Goal: Navigation & Orientation: Find specific page/section

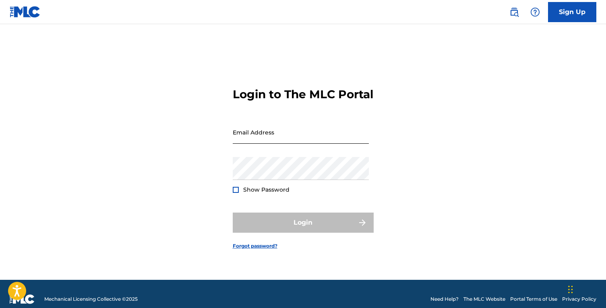
click at [264, 144] on input "Email Address" at bounding box center [301, 132] width 136 height 23
type input "[EMAIL_ADDRESS][DOMAIN_NAME]"
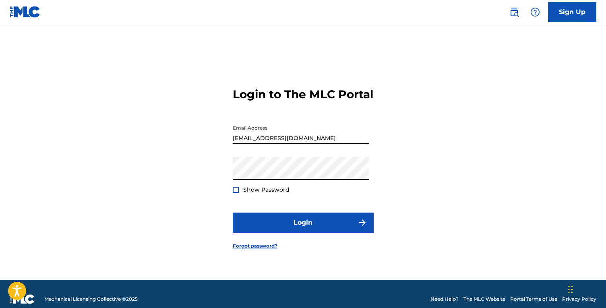
click at [233, 213] on button "Login" at bounding box center [303, 223] width 141 height 20
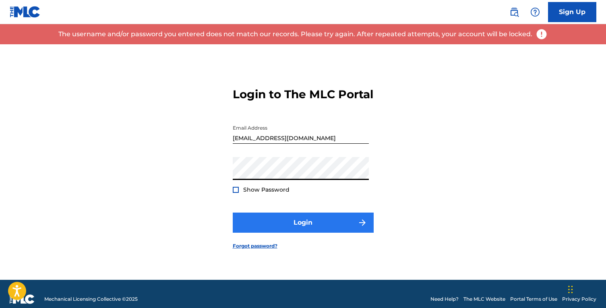
click at [233, 213] on button "Login" at bounding box center [303, 223] width 141 height 20
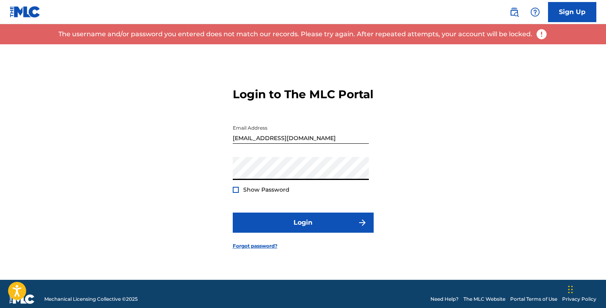
click at [116, 178] on div "Login to The MLC Portal Email Address [EMAIL_ADDRESS][DOMAIN_NAME] Password Sho…" at bounding box center [303, 162] width 564 height 236
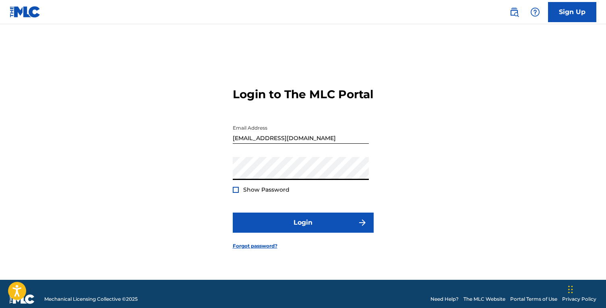
click at [233, 213] on button "Login" at bounding box center [303, 223] width 141 height 20
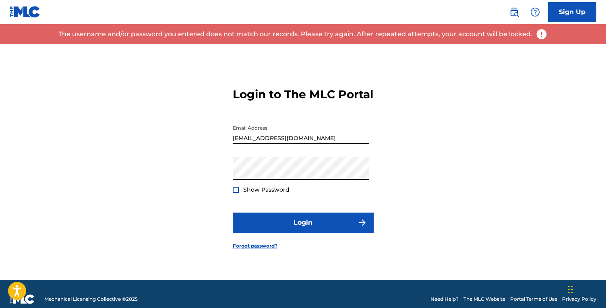
click at [233, 213] on button "Login" at bounding box center [303, 223] width 141 height 20
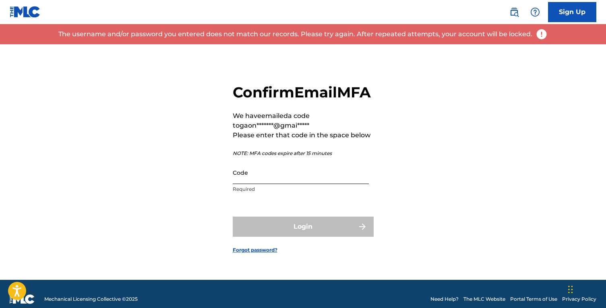
click at [264, 184] on input "Code" at bounding box center [301, 172] width 136 height 23
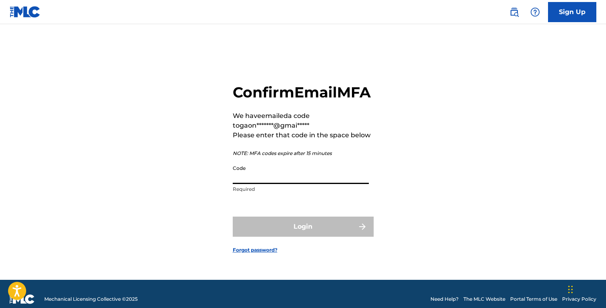
paste input "884885"
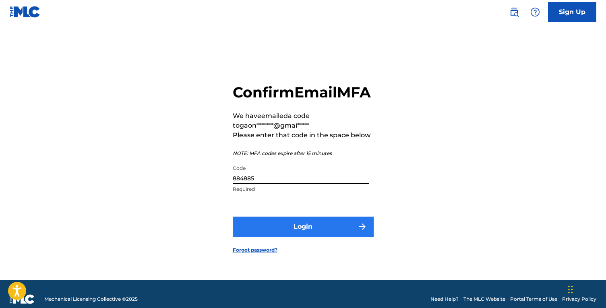
type input "884885"
click at [330, 235] on button "Login" at bounding box center [303, 227] width 141 height 20
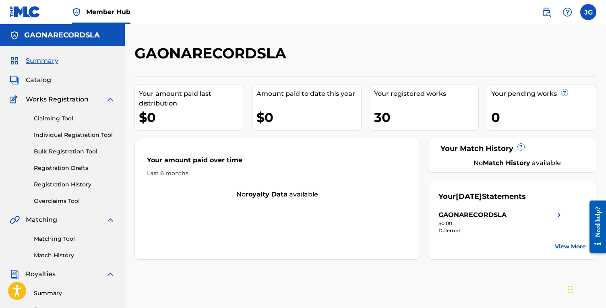
click at [549, 219] on div "GAONARECORDSLA" at bounding box center [501, 215] width 125 height 10
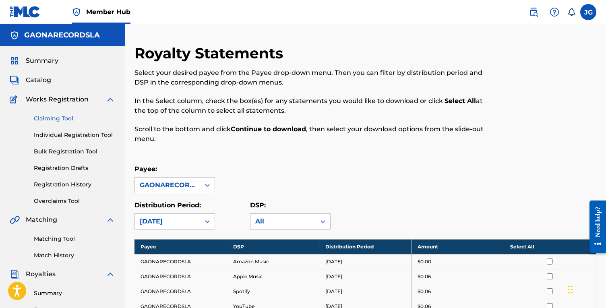
click at [58, 119] on link "Claiming Tool" at bounding box center [74, 118] width 81 height 8
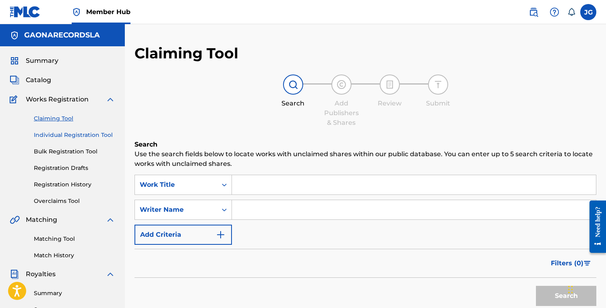
click at [74, 135] on link "Individual Registration Tool" at bounding box center [74, 135] width 81 height 8
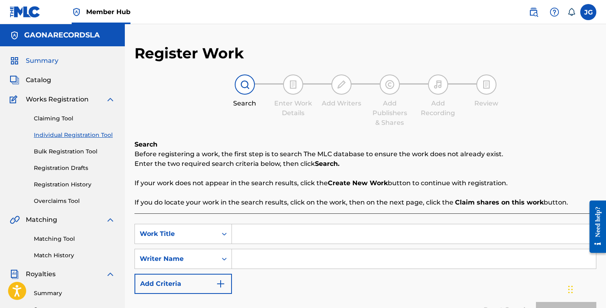
click at [47, 61] on span "Summary" at bounding box center [42, 61] width 33 height 10
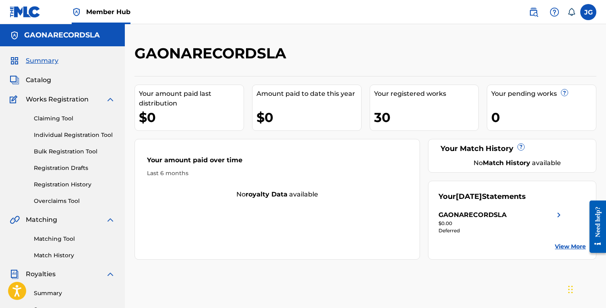
click at [411, 110] on div "30" at bounding box center [426, 117] width 105 height 18
click at [394, 113] on div "30" at bounding box center [426, 117] width 105 height 18
click at [412, 99] on div "Your registered works 30" at bounding box center [425, 108] width 110 height 46
click at [63, 185] on link "Registration History" at bounding box center [74, 184] width 81 height 8
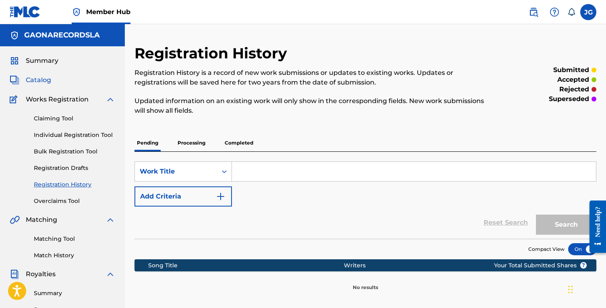
click at [36, 81] on span "Catalog" at bounding box center [38, 80] width 25 height 10
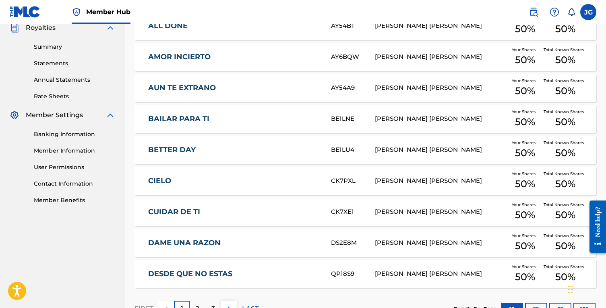
scroll to position [307, 0]
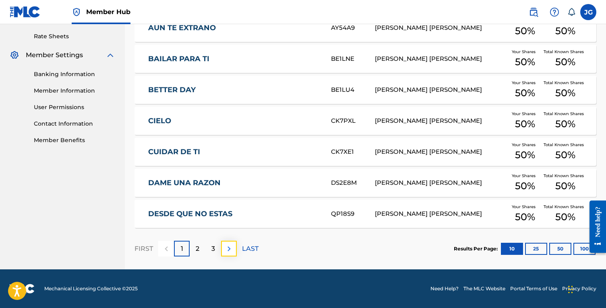
click at [224, 252] on img at bounding box center [229, 249] width 10 height 10
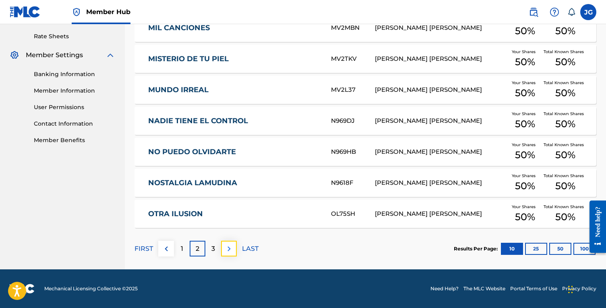
click at [231, 245] on img at bounding box center [229, 249] width 10 height 10
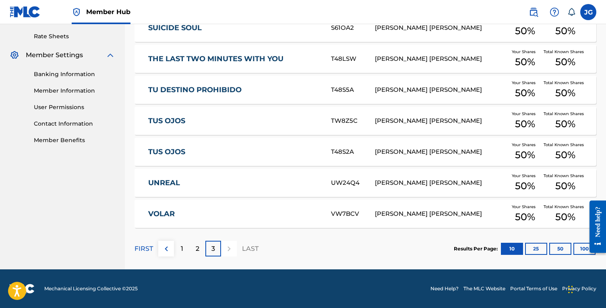
click at [230, 248] on div at bounding box center [229, 249] width 16 height 16
click at [166, 247] on img at bounding box center [167, 249] width 10 height 10
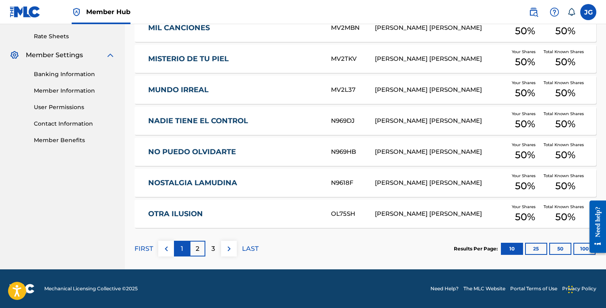
click at [180, 251] on div "1" at bounding box center [182, 249] width 16 height 16
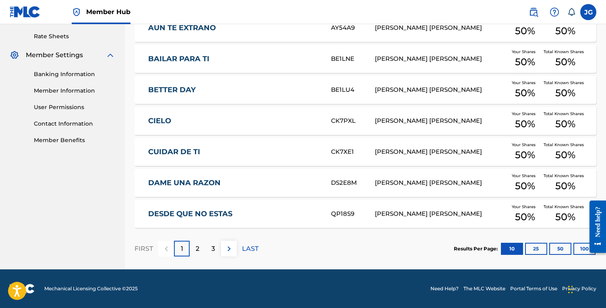
scroll to position [0, 0]
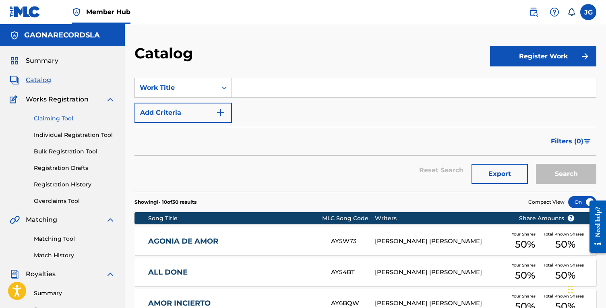
click at [52, 118] on link "Claiming Tool" at bounding box center [74, 118] width 81 height 8
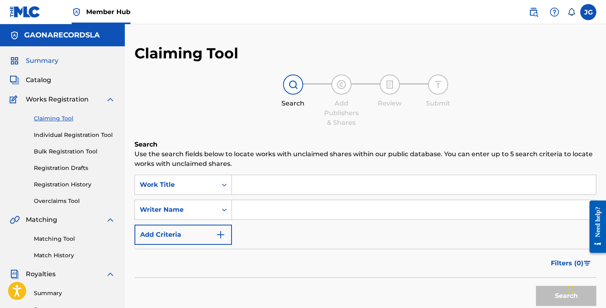
click at [45, 60] on span "Summary" at bounding box center [42, 61] width 33 height 10
